Goal: Navigation & Orientation: Find specific page/section

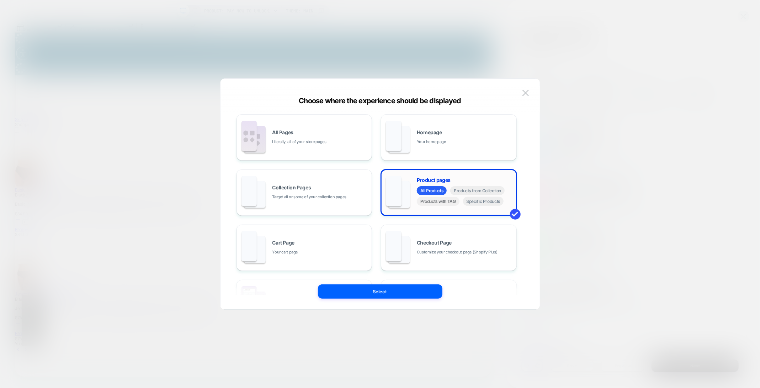
click at [447, 204] on span "Products with TAG" at bounding box center [438, 201] width 43 height 9
